Goal: Information Seeking & Learning: Compare options

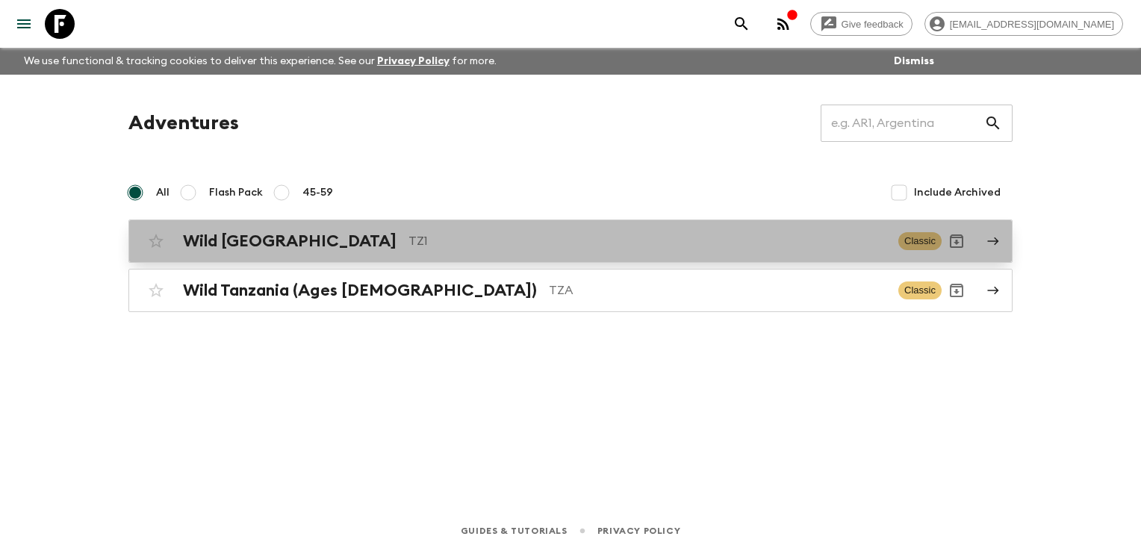
click at [247, 243] on h2 "Wild [GEOGRAPHIC_DATA]" at bounding box center [290, 241] width 214 height 19
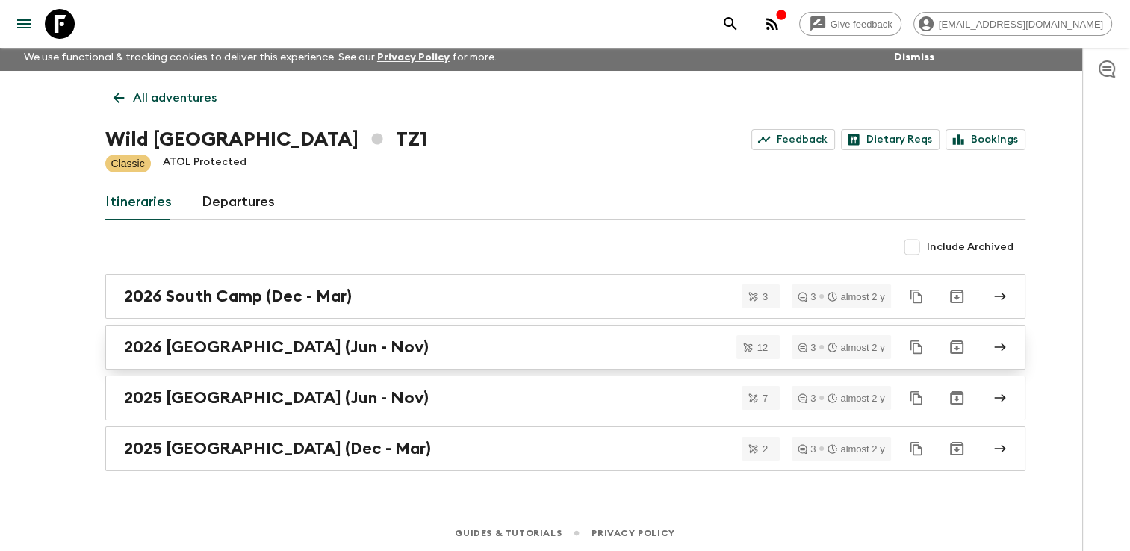
scroll to position [4, 0]
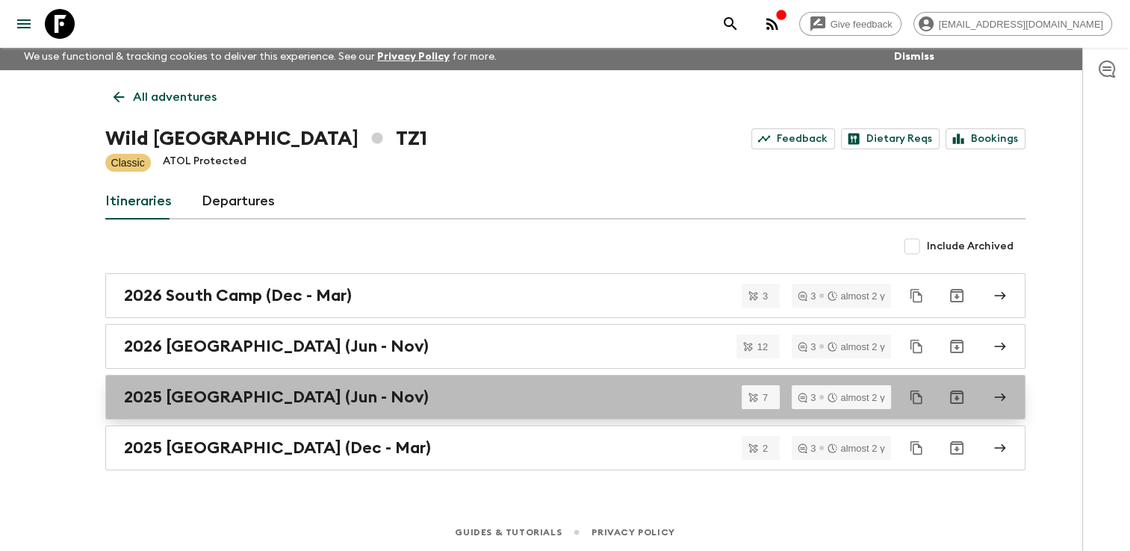
click at [197, 397] on h2 "2025 [GEOGRAPHIC_DATA] (Jun - Nov)" at bounding box center [276, 397] width 305 height 19
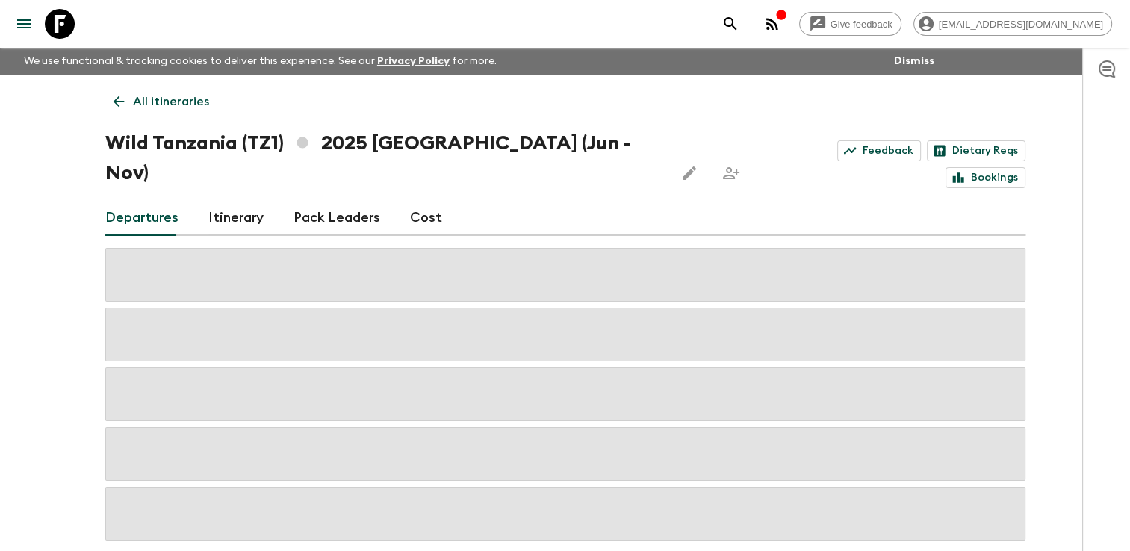
click at [108, 91] on link "All itineraries" at bounding box center [161, 102] width 112 height 30
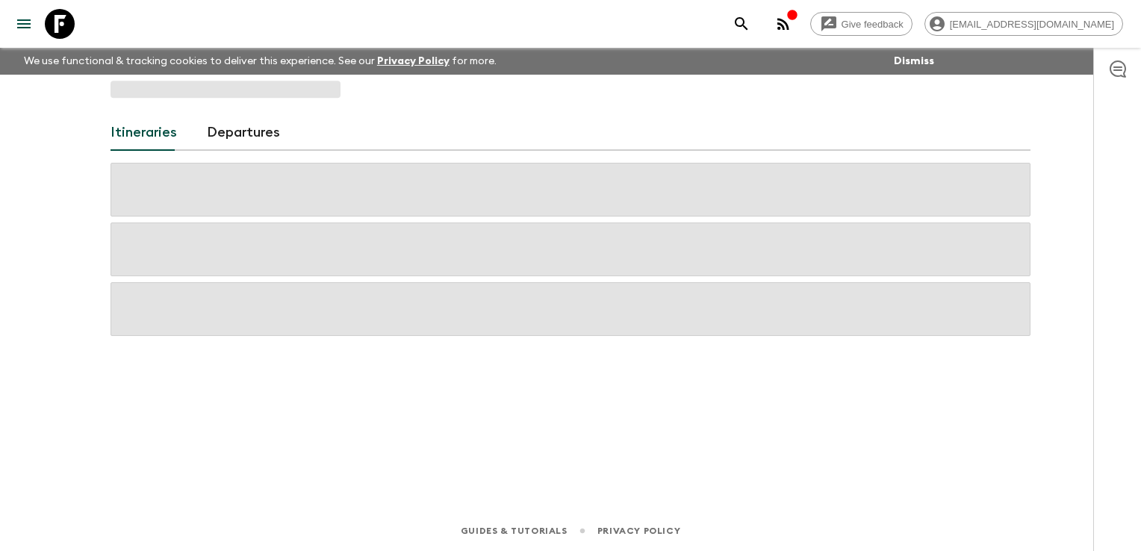
click at [117, 97] on span at bounding box center [226, 89] width 230 height 17
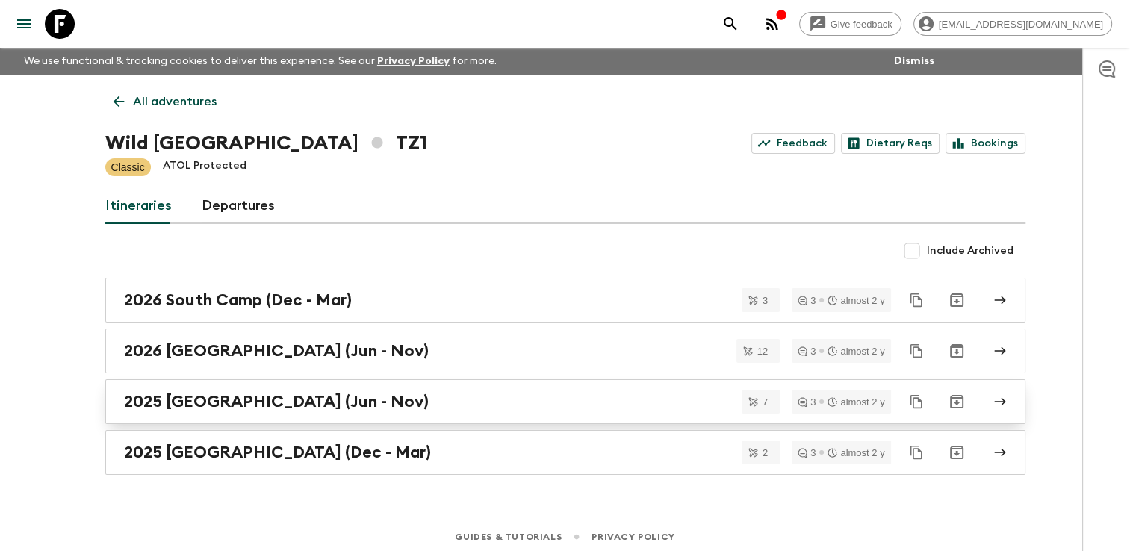
click at [214, 405] on h2 "2025 [GEOGRAPHIC_DATA] (Jun - Nov)" at bounding box center [276, 401] width 305 height 19
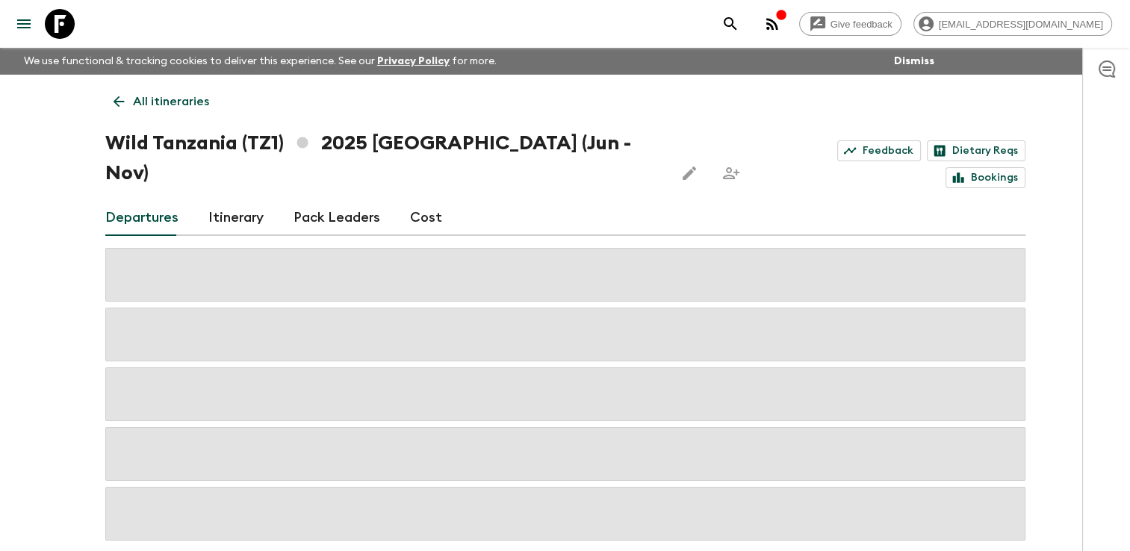
click at [422, 200] on link "Cost" at bounding box center [426, 218] width 32 height 36
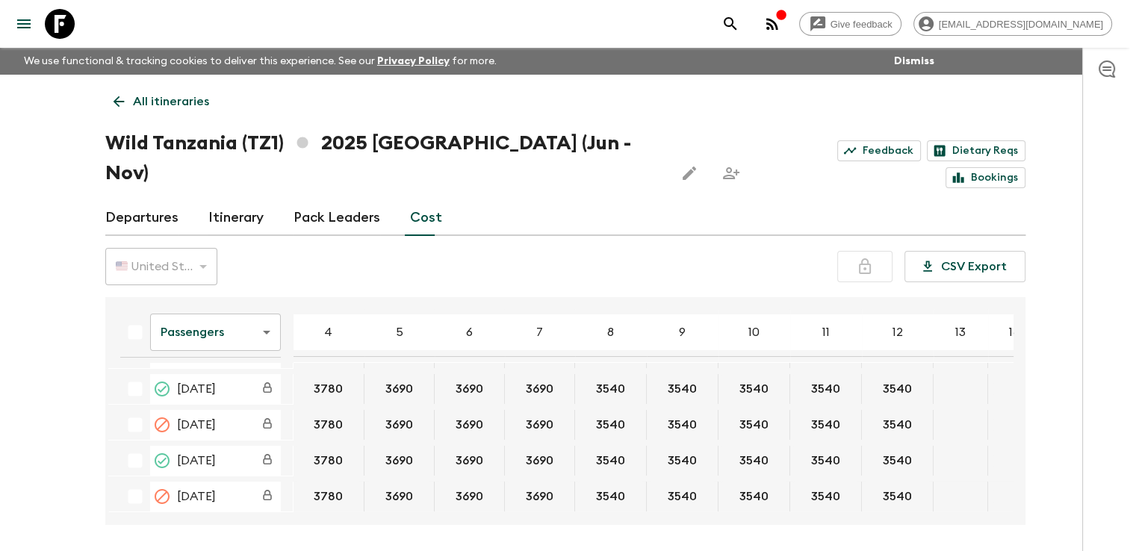
scroll to position [149, 0]
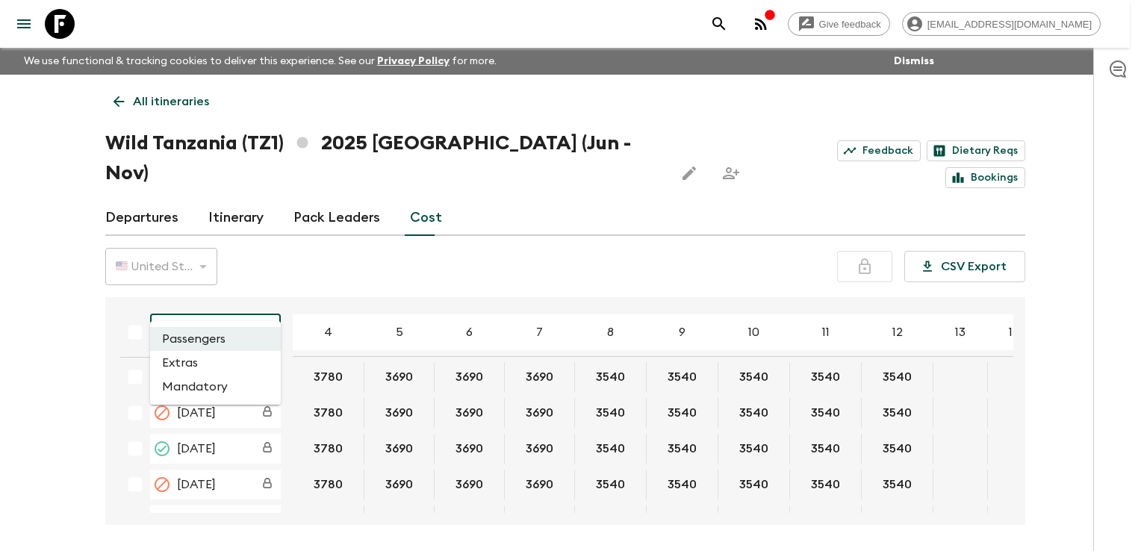
click at [252, 305] on body "Give feedback [EMAIL_ADDRESS][DOMAIN_NAME] We use functional & tracking cookies…" at bounding box center [570, 303] width 1141 height 607
click at [198, 360] on li "Extras" at bounding box center [215, 363] width 131 height 24
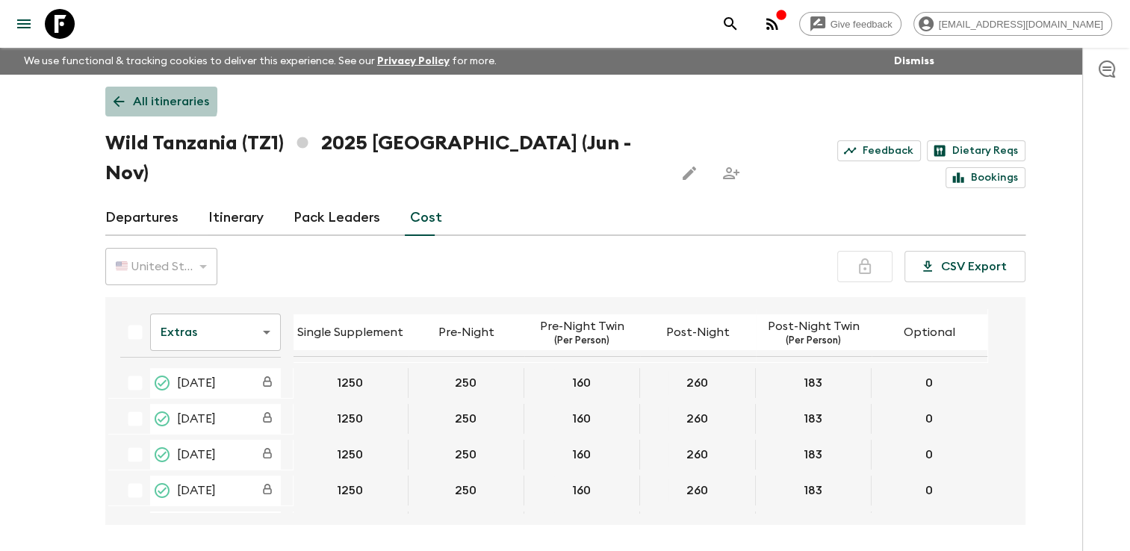
click at [119, 94] on icon at bounding box center [119, 101] width 16 height 16
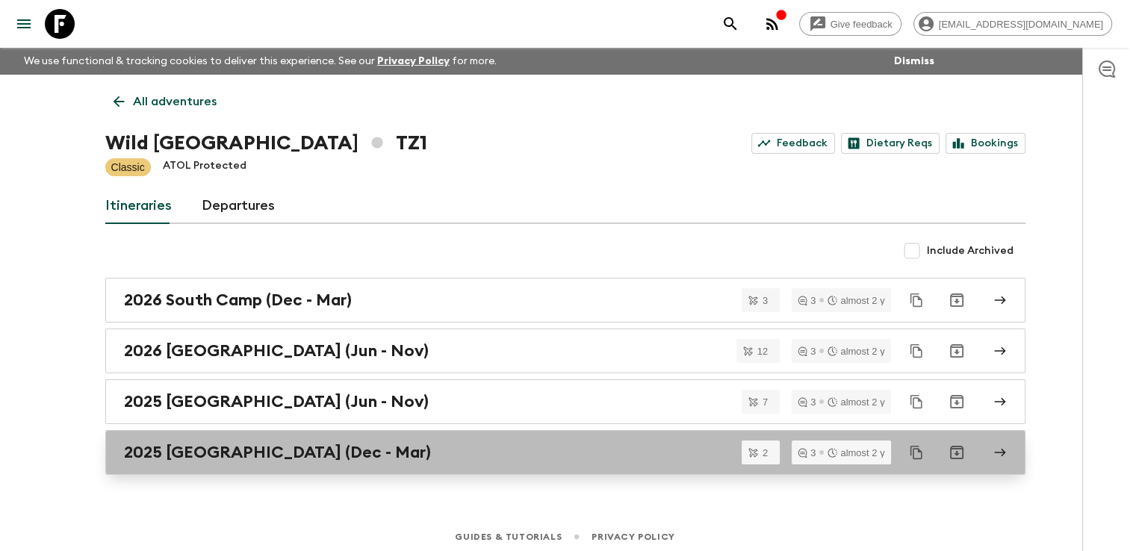
click at [248, 450] on h2 "2025 [GEOGRAPHIC_DATA] (Dec - Mar)" at bounding box center [277, 452] width 307 height 19
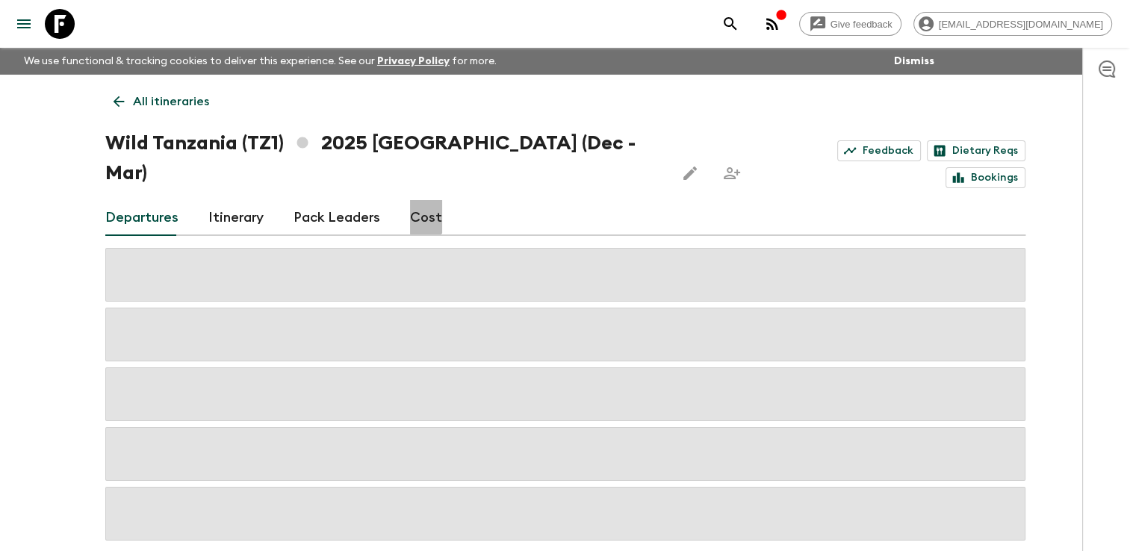
click at [414, 200] on link "Cost" at bounding box center [426, 218] width 32 height 36
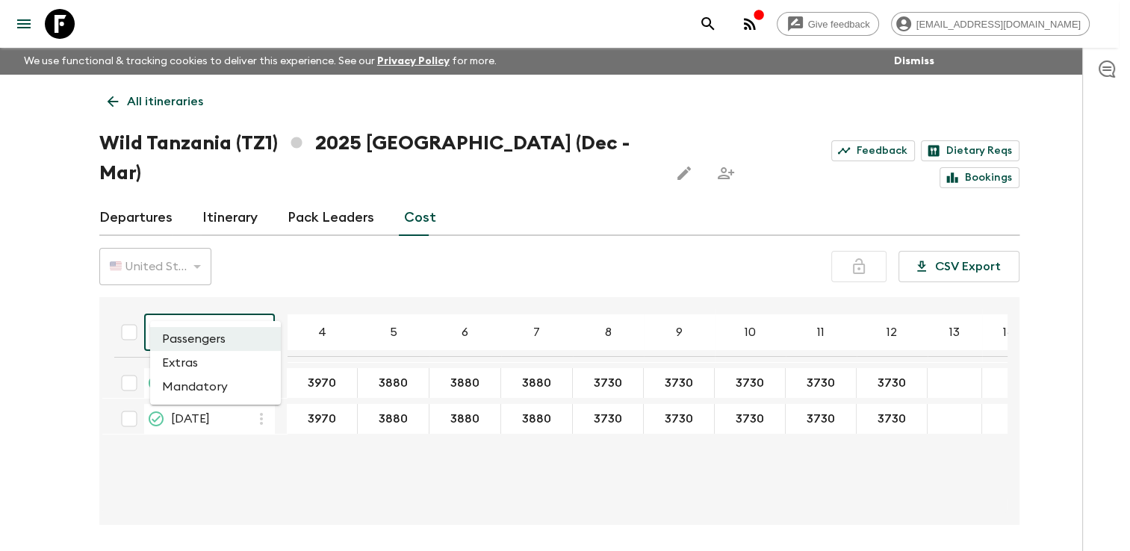
click at [236, 300] on body "Give feedback [EMAIL_ADDRESS][DOMAIN_NAME] We use functional & tracking cookies…" at bounding box center [565, 303] width 1130 height 607
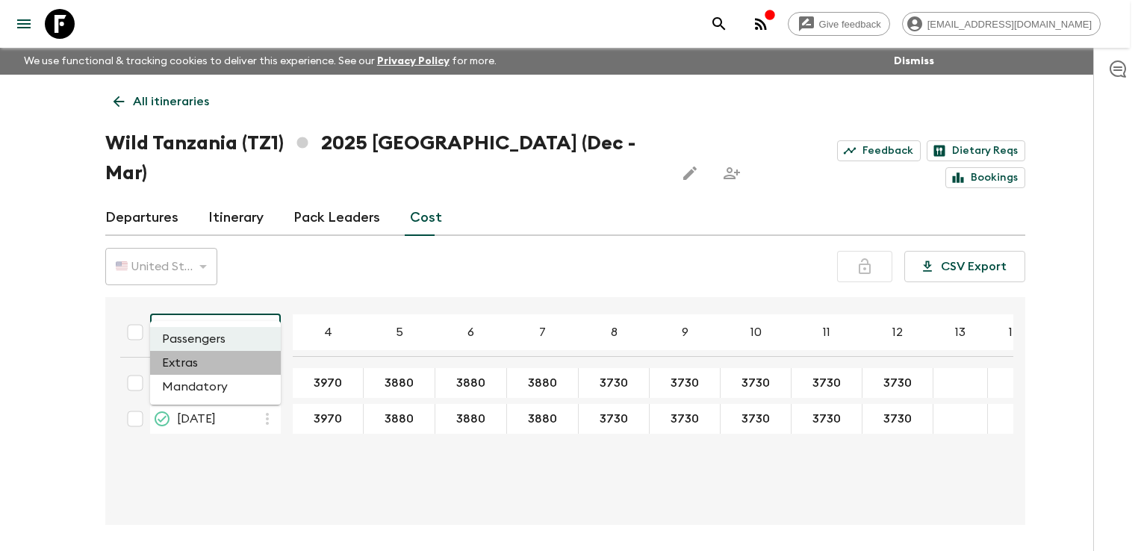
click at [199, 370] on li "Extras" at bounding box center [215, 363] width 131 height 24
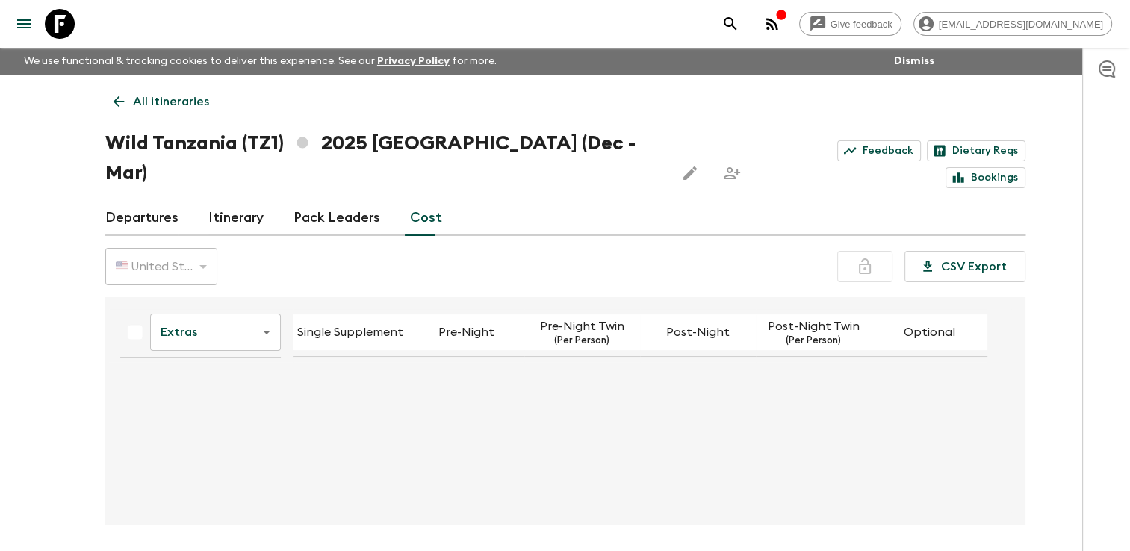
click at [111, 100] on icon at bounding box center [119, 101] width 16 height 16
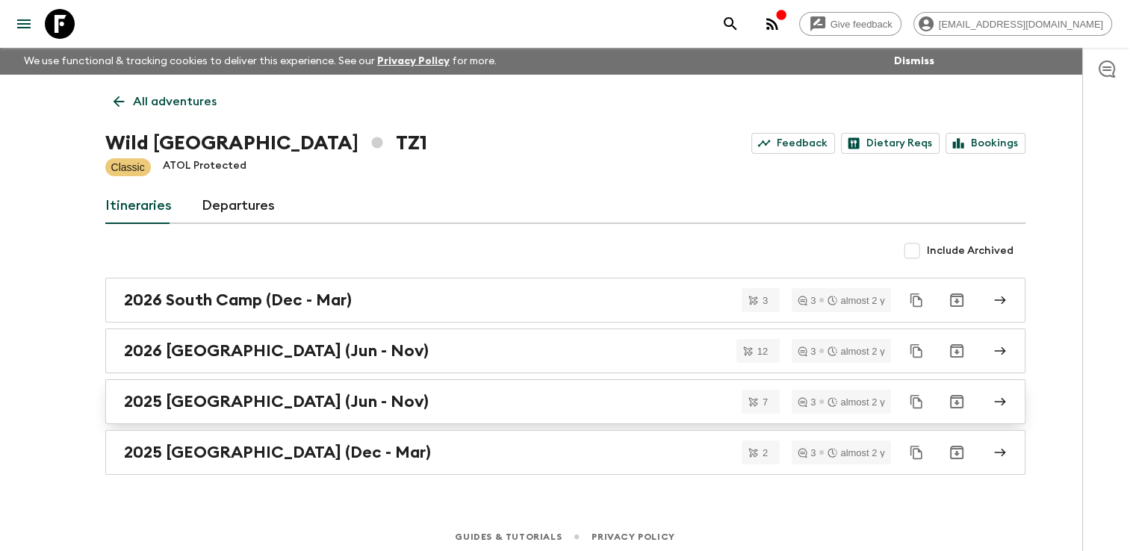
click at [234, 402] on h2 "2025 [GEOGRAPHIC_DATA] (Jun - Nov)" at bounding box center [276, 401] width 305 height 19
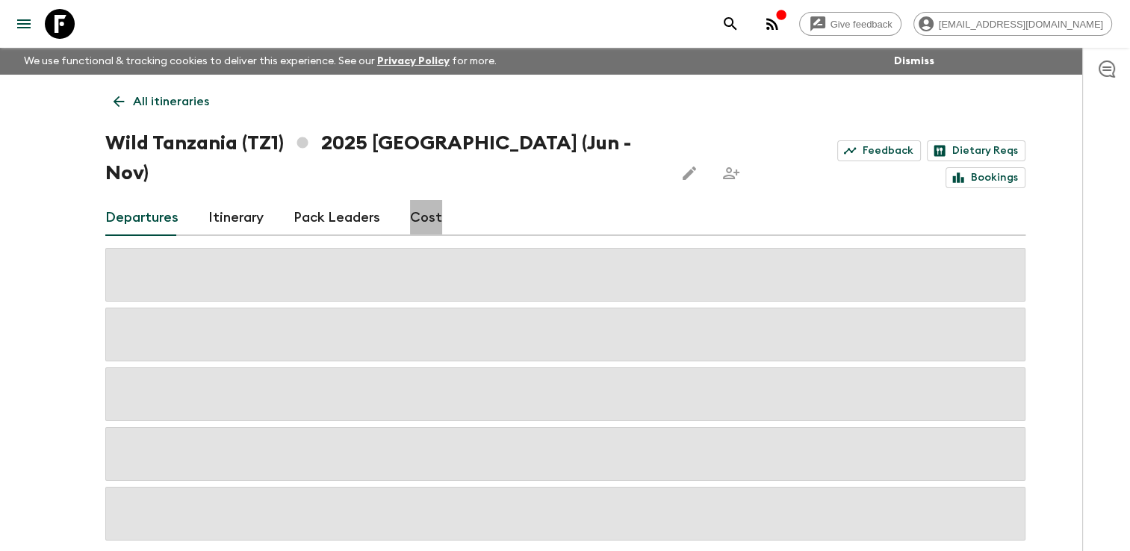
click at [427, 200] on link "Cost" at bounding box center [426, 218] width 32 height 36
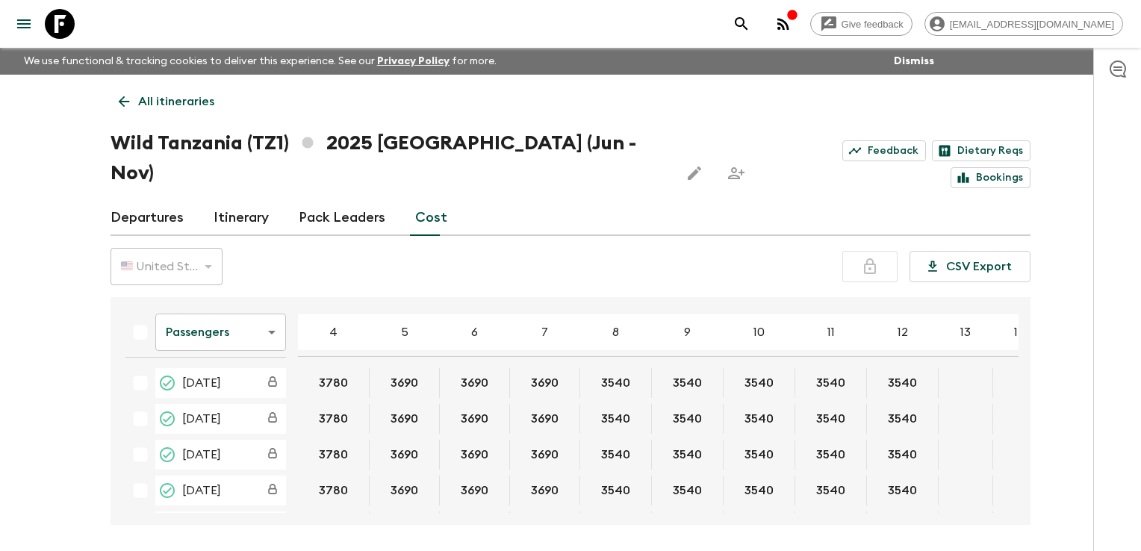
click at [225, 303] on body "Give feedback [EMAIL_ADDRESS][DOMAIN_NAME] We use functional & tracking cookies…" at bounding box center [570, 303] width 1141 height 607
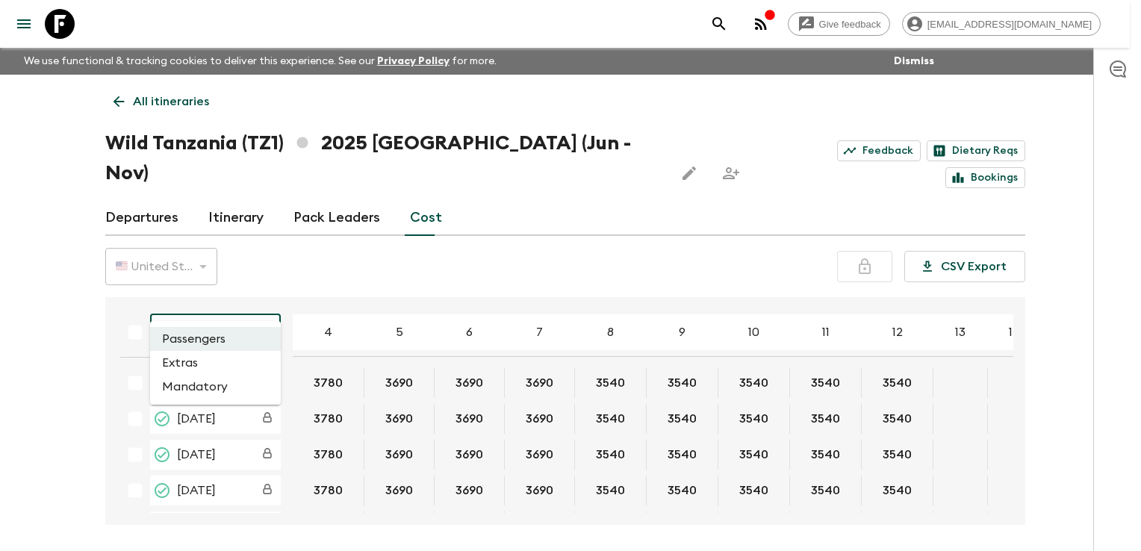
click at [193, 363] on li "Extras" at bounding box center [215, 363] width 131 height 24
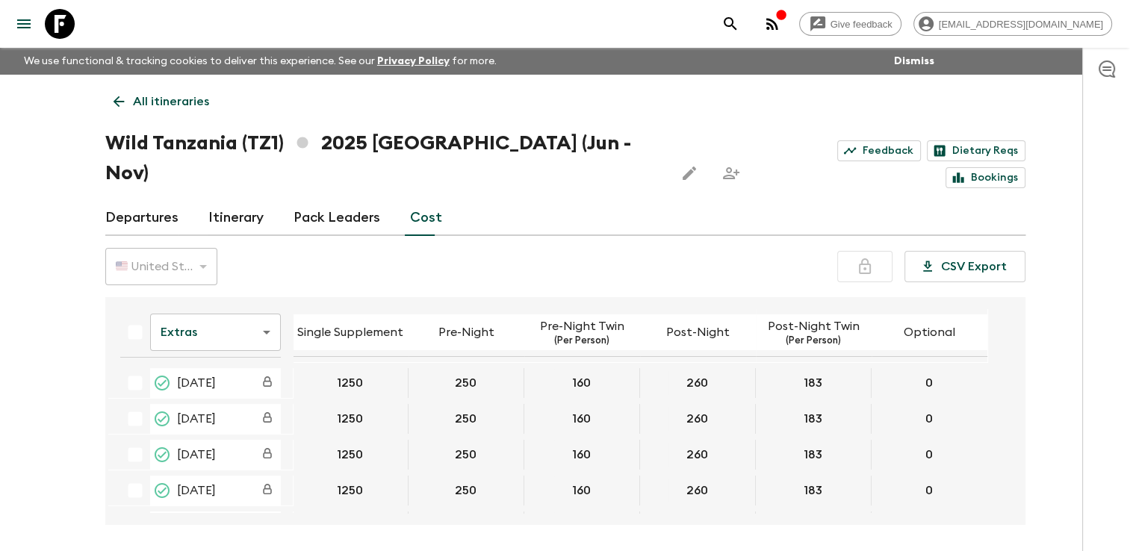
click at [111, 104] on icon at bounding box center [119, 101] width 16 height 16
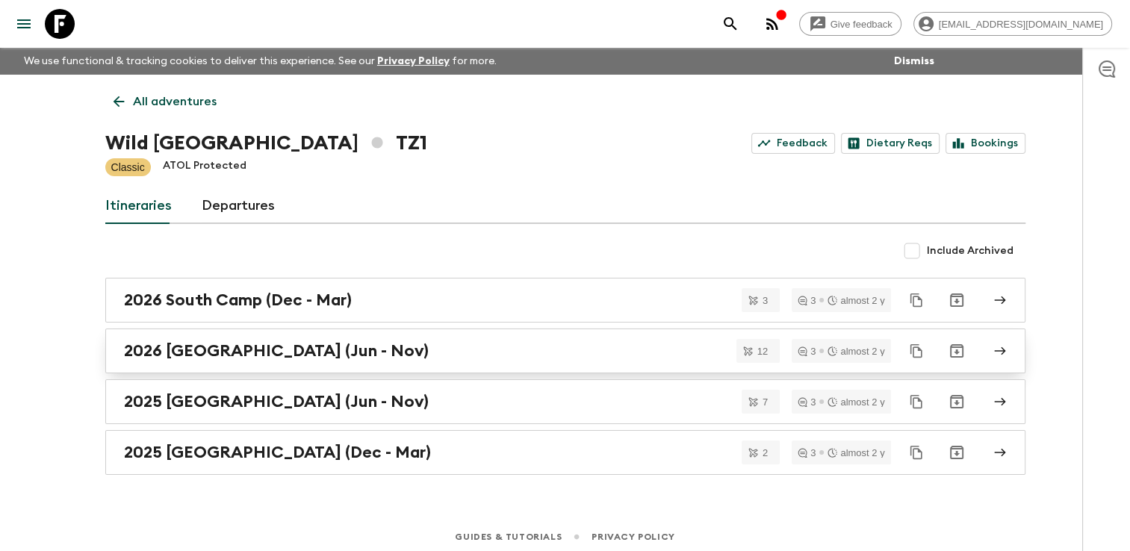
click at [198, 336] on link "2026 [GEOGRAPHIC_DATA] (Jun - Nov)" at bounding box center [565, 351] width 920 height 45
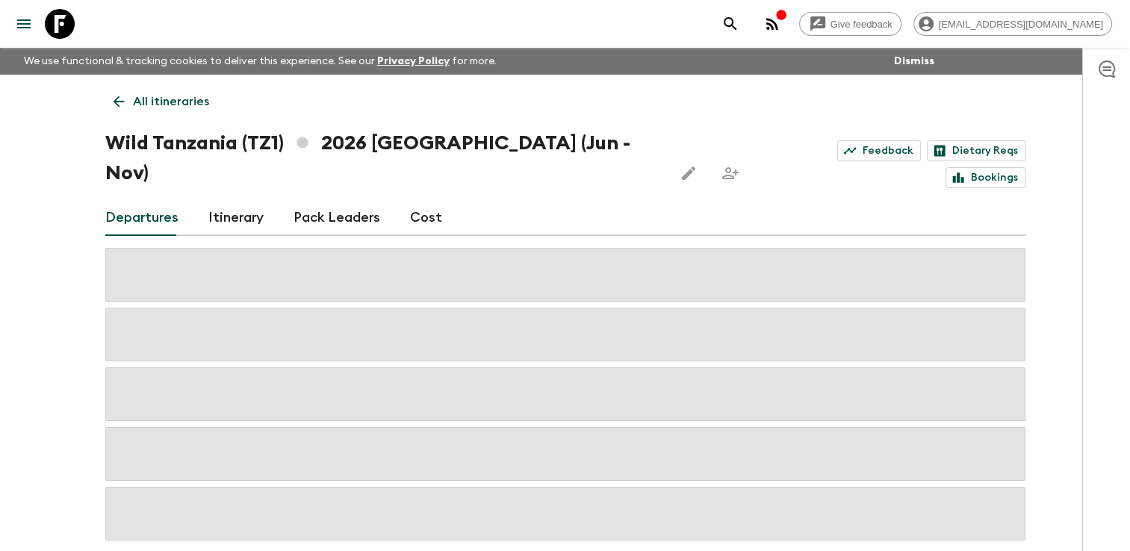
click at [432, 200] on link "Cost" at bounding box center [426, 218] width 32 height 36
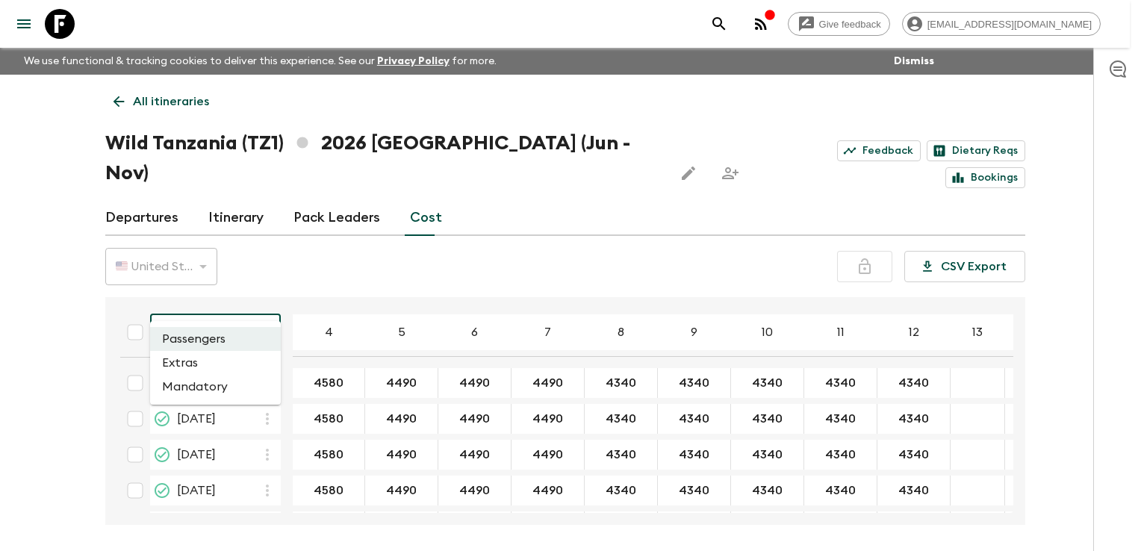
click at [217, 297] on body "Give feedback [EMAIL_ADDRESS][DOMAIN_NAME] We use functional & tracking cookies…" at bounding box center [570, 303] width 1141 height 607
click at [201, 361] on li "Extras" at bounding box center [215, 363] width 131 height 24
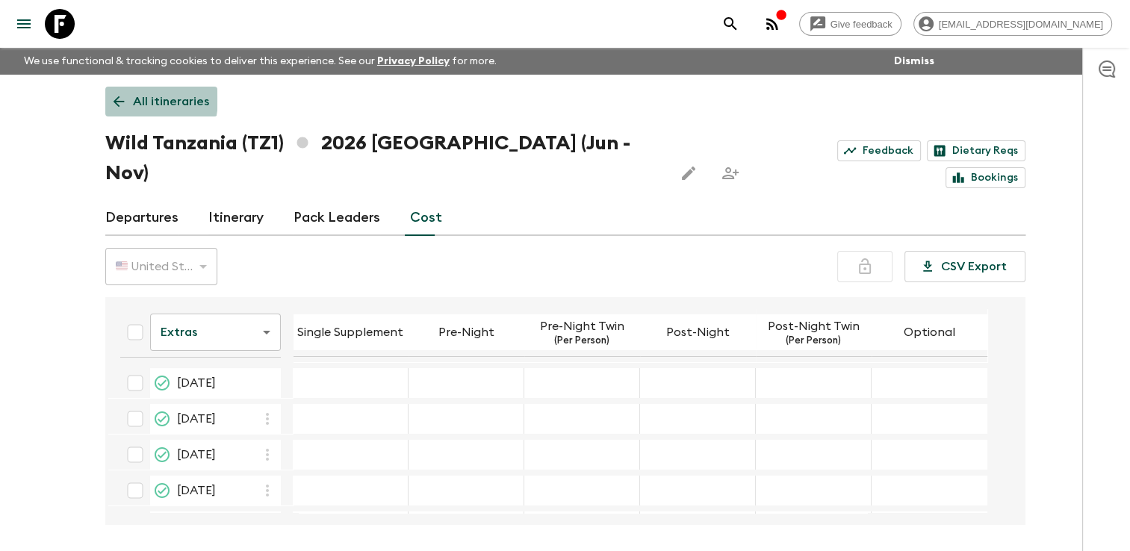
click at [119, 99] on icon at bounding box center [119, 101] width 16 height 16
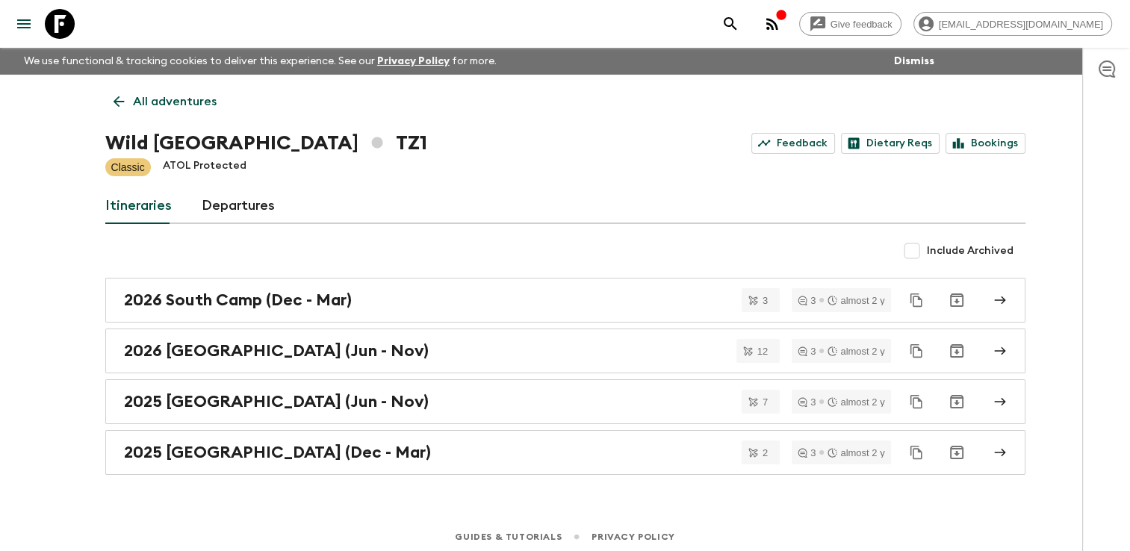
click at [119, 99] on icon at bounding box center [119, 101] width 16 height 16
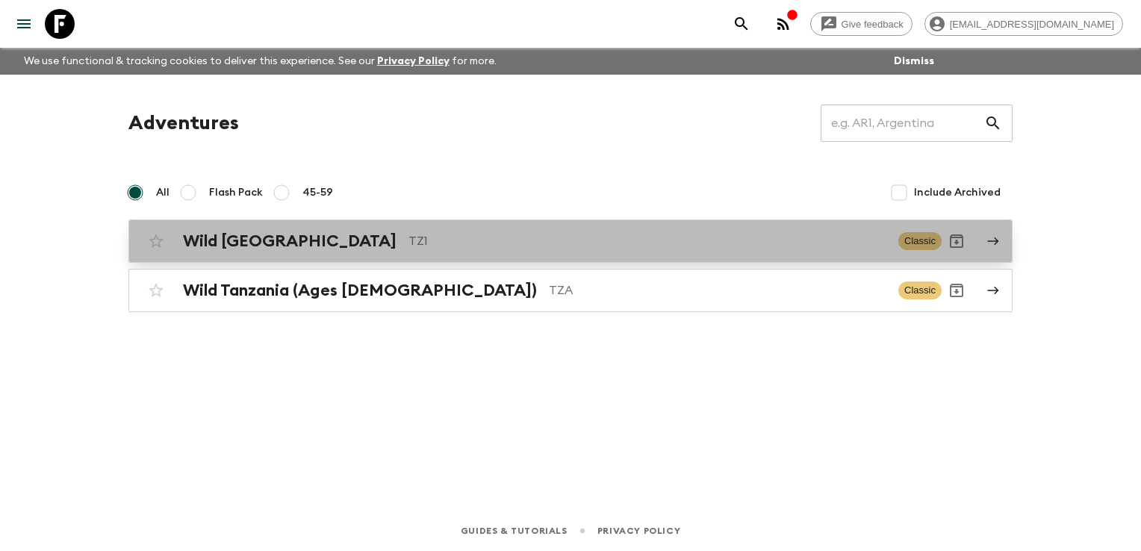
click at [261, 237] on h2 "Wild [GEOGRAPHIC_DATA]" at bounding box center [290, 241] width 214 height 19
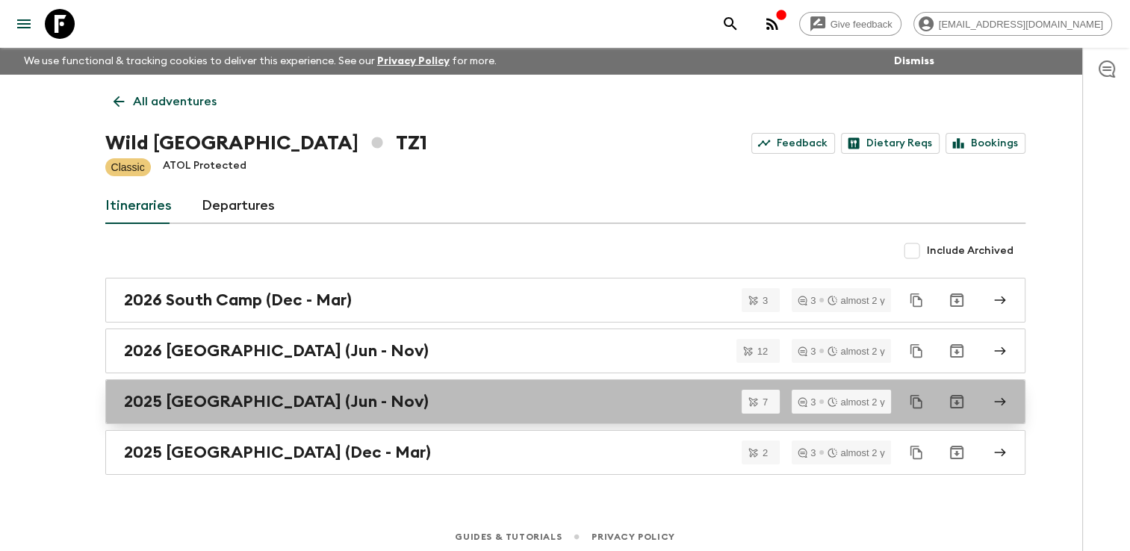
click at [230, 404] on h2 "2025 [GEOGRAPHIC_DATA] (Jun - Nov)" at bounding box center [276, 401] width 305 height 19
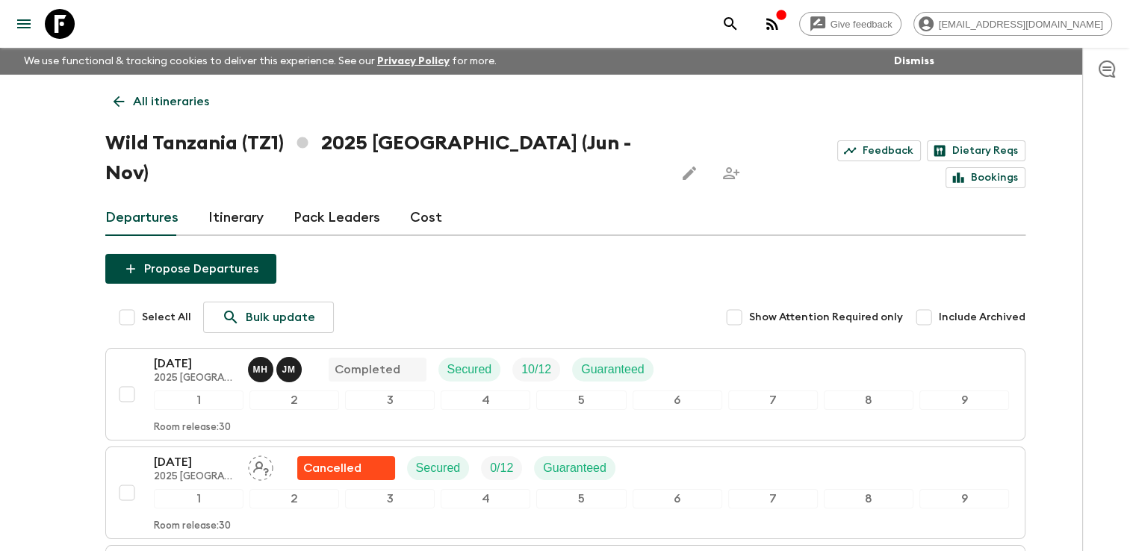
click at [411, 200] on link "Cost" at bounding box center [426, 218] width 32 height 36
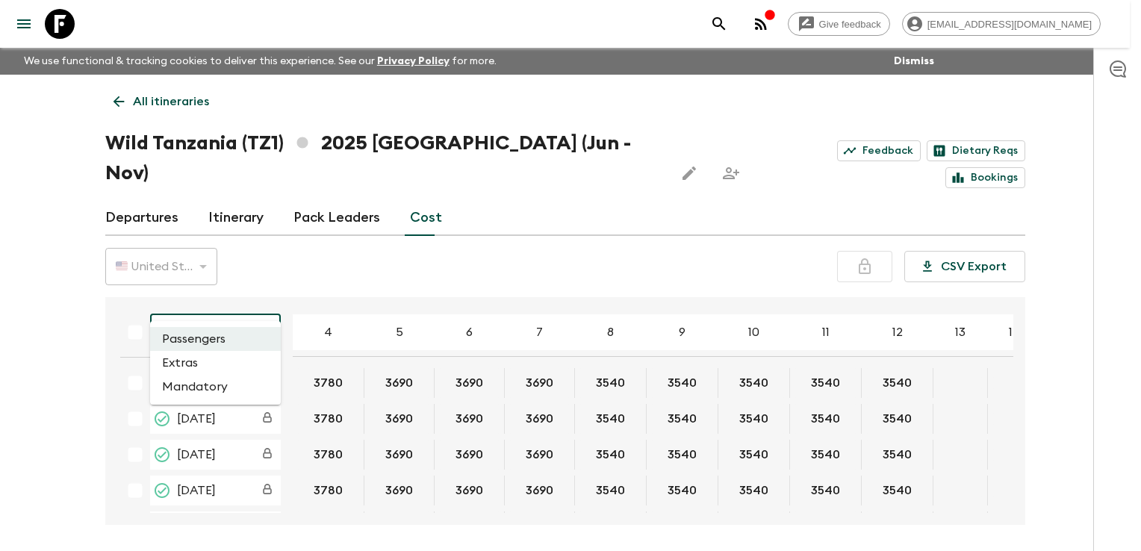
click at [205, 305] on body "Give feedback [EMAIL_ADDRESS][DOMAIN_NAME] We use functional & tracking cookies…" at bounding box center [570, 303] width 1141 height 607
click at [181, 389] on li "Mandatory" at bounding box center [215, 387] width 131 height 24
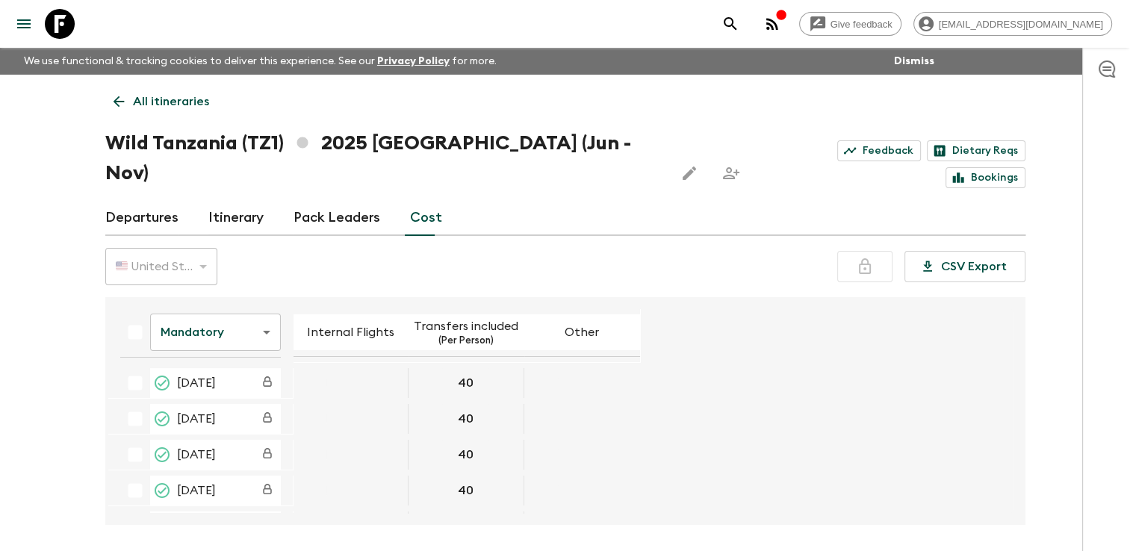
click at [118, 103] on icon at bounding box center [119, 101] width 16 height 16
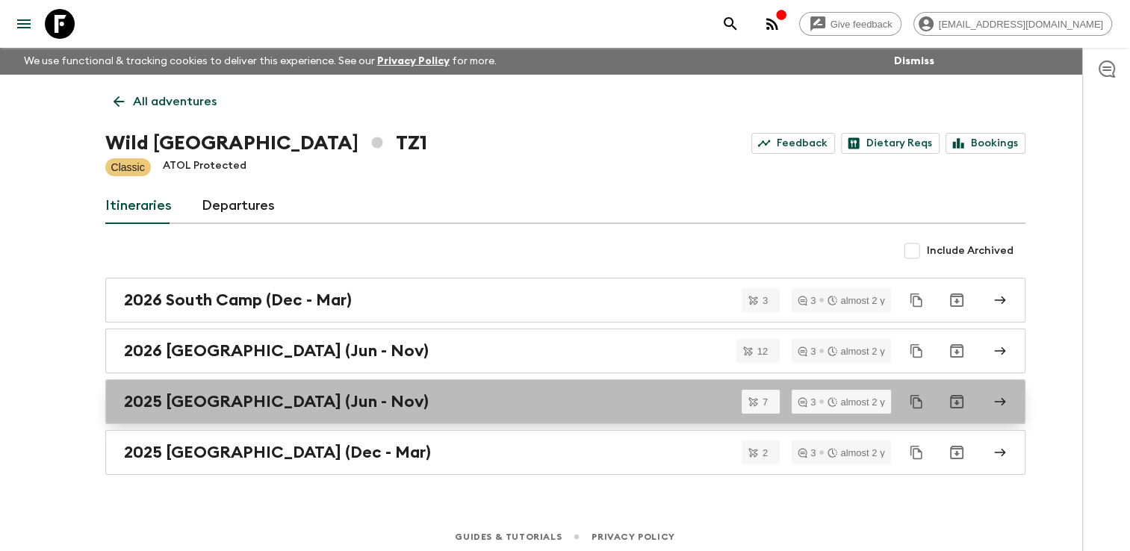
click at [207, 397] on h2 "2025 [GEOGRAPHIC_DATA] (Jun - Nov)" at bounding box center [276, 401] width 305 height 19
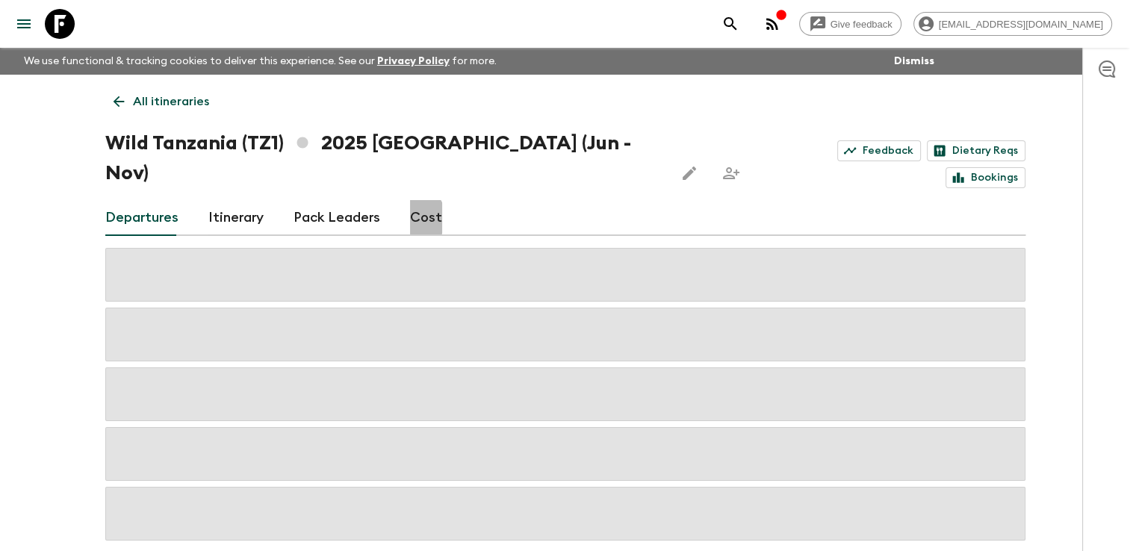
click at [410, 200] on link "Cost" at bounding box center [426, 218] width 32 height 36
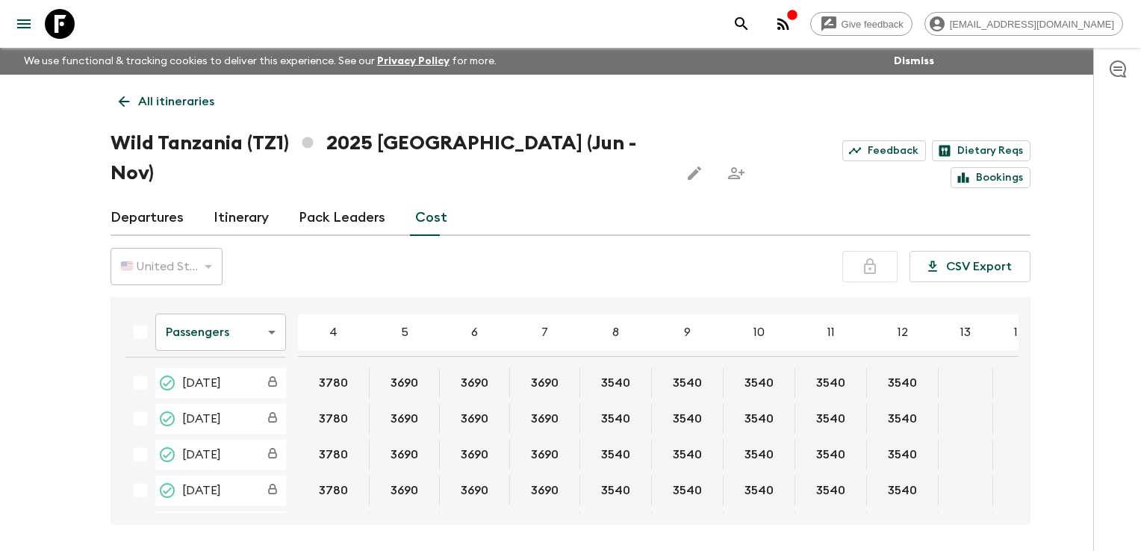
click at [239, 302] on body "Give feedback [EMAIL_ADDRESS][DOMAIN_NAME] We use functional & tracking cookies…" at bounding box center [570, 303] width 1141 height 607
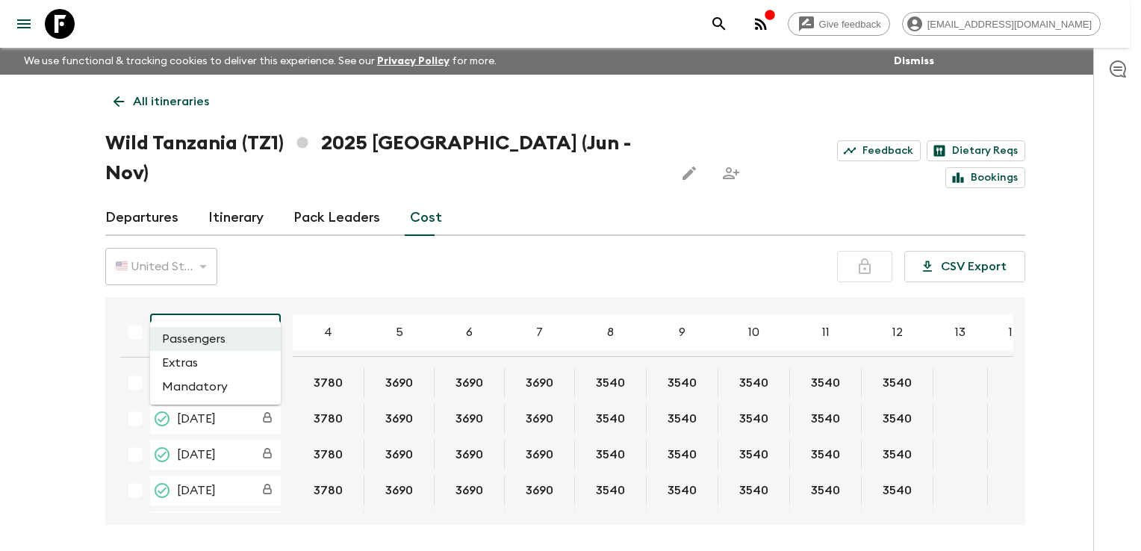
click at [201, 367] on li "Extras" at bounding box center [215, 363] width 131 height 24
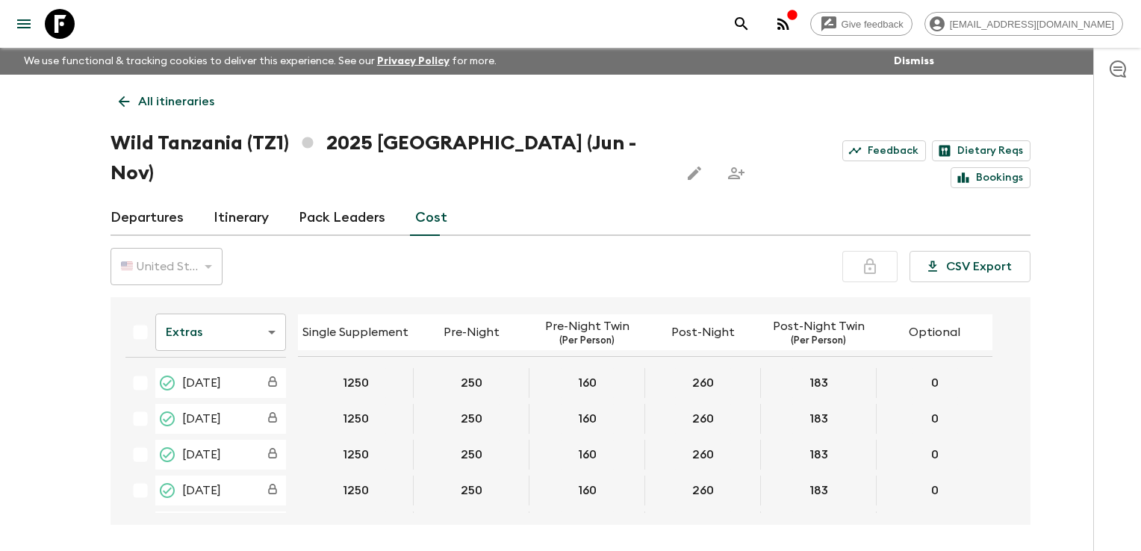
click at [190, 305] on body "Give feedback [EMAIL_ADDRESS][DOMAIN_NAME] We use functional & tracking cookies…" at bounding box center [570, 303] width 1141 height 607
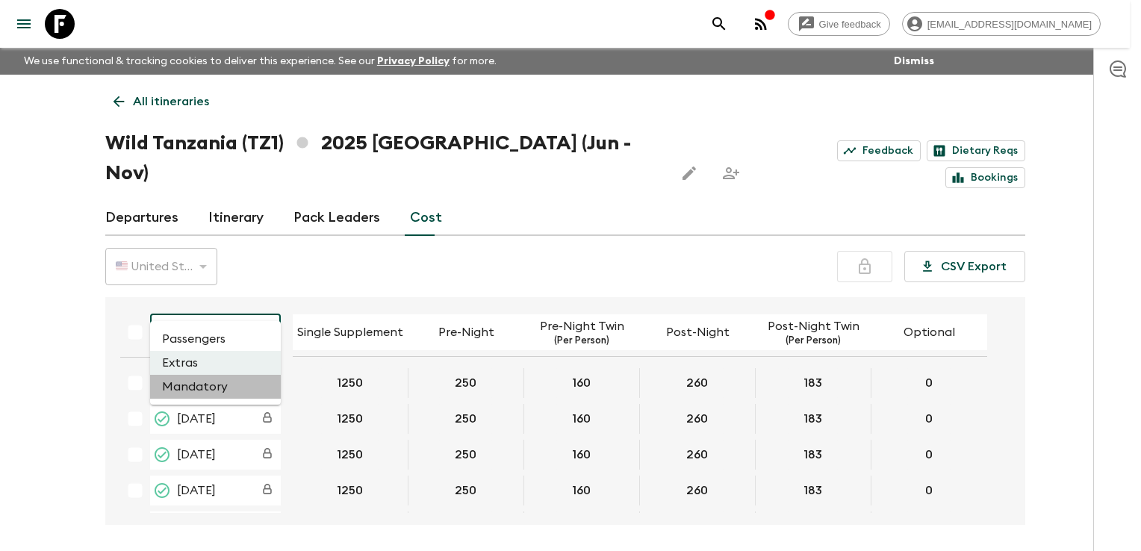
click at [181, 385] on li "Mandatory" at bounding box center [215, 387] width 131 height 24
